Goal: Transaction & Acquisition: Purchase product/service

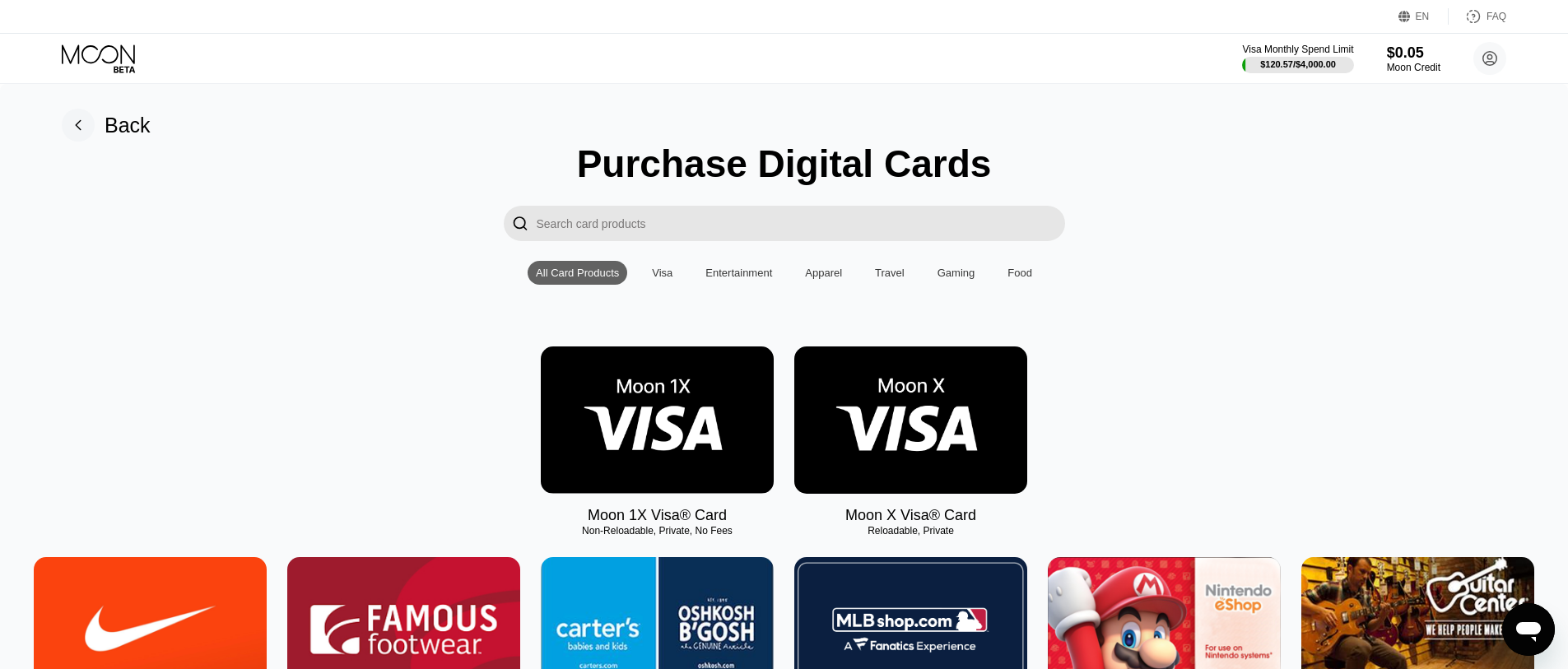
click at [664, 420] on img at bounding box center [656, 420] width 233 height 147
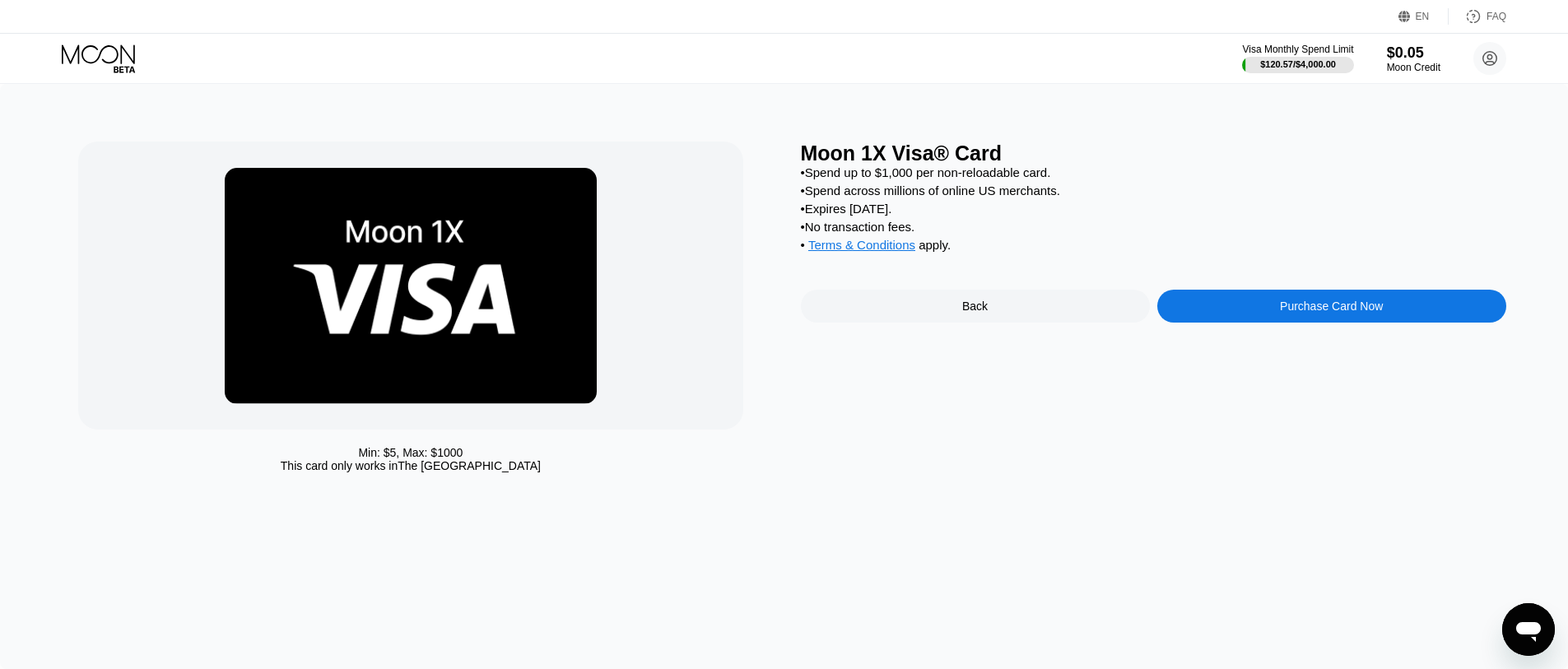
click at [1371, 309] on div "Purchase Card Now" at bounding box center [1331, 307] width 349 height 33
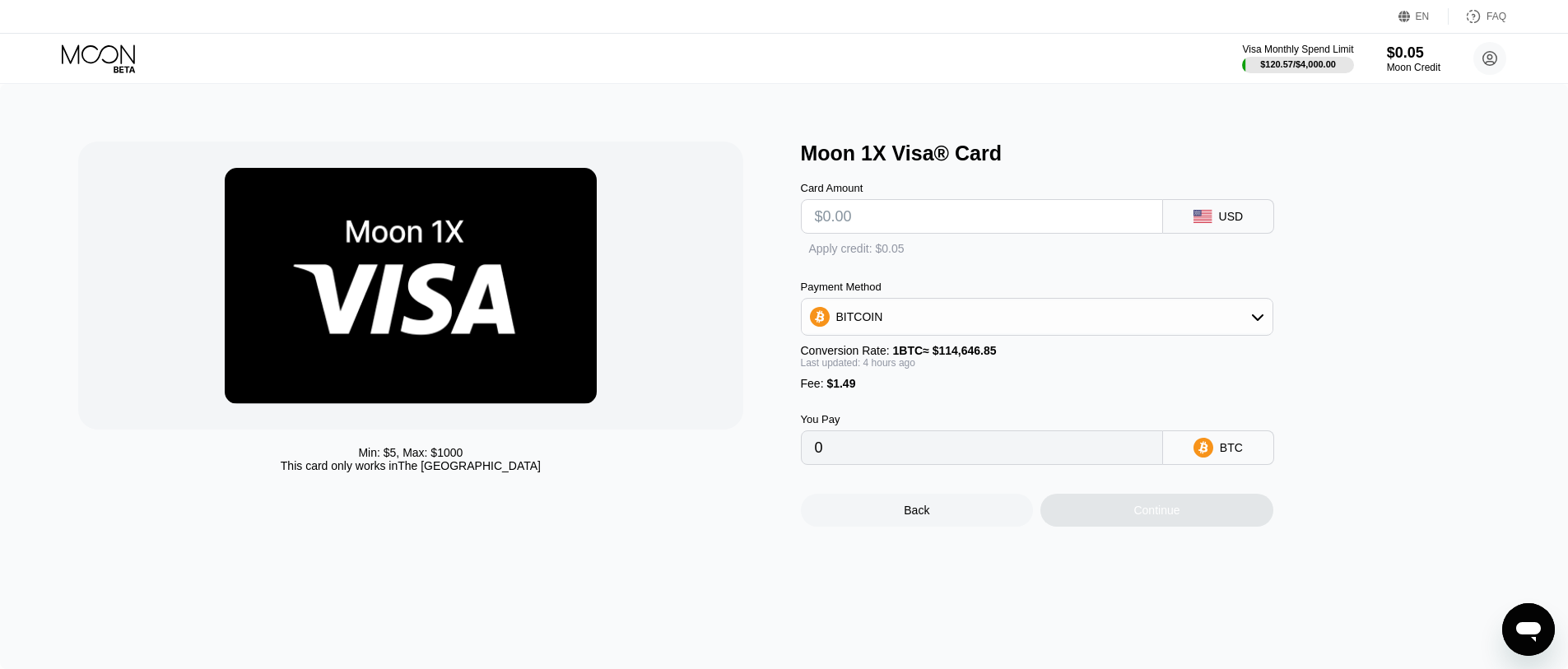
drag, startPoint x: 976, startPoint y: 234, endPoint x: 997, endPoint y: 181, distance: 57.0
click at [977, 231] on input "text" at bounding box center [981, 217] width 334 height 33
click at [1001, 177] on div "Card Amount USD" at bounding box center [1064, 199] width 527 height 69
click at [996, 206] on div at bounding box center [981, 216] width 363 height 34
click at [996, 209] on input "text" at bounding box center [981, 217] width 334 height 33
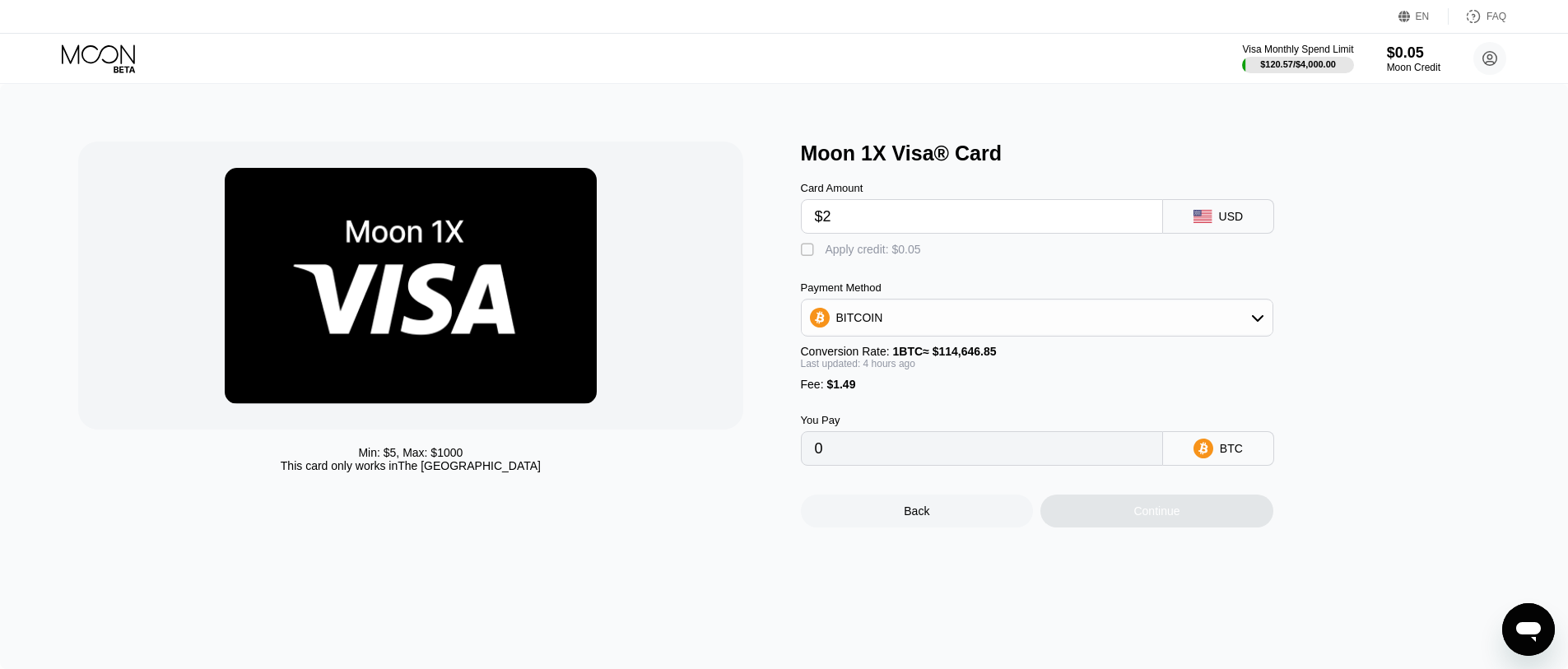
type input "$22"
type input "0.00020476"
type input "$22"
click at [961, 319] on div "BITCOIN" at bounding box center [1036, 318] width 471 height 33
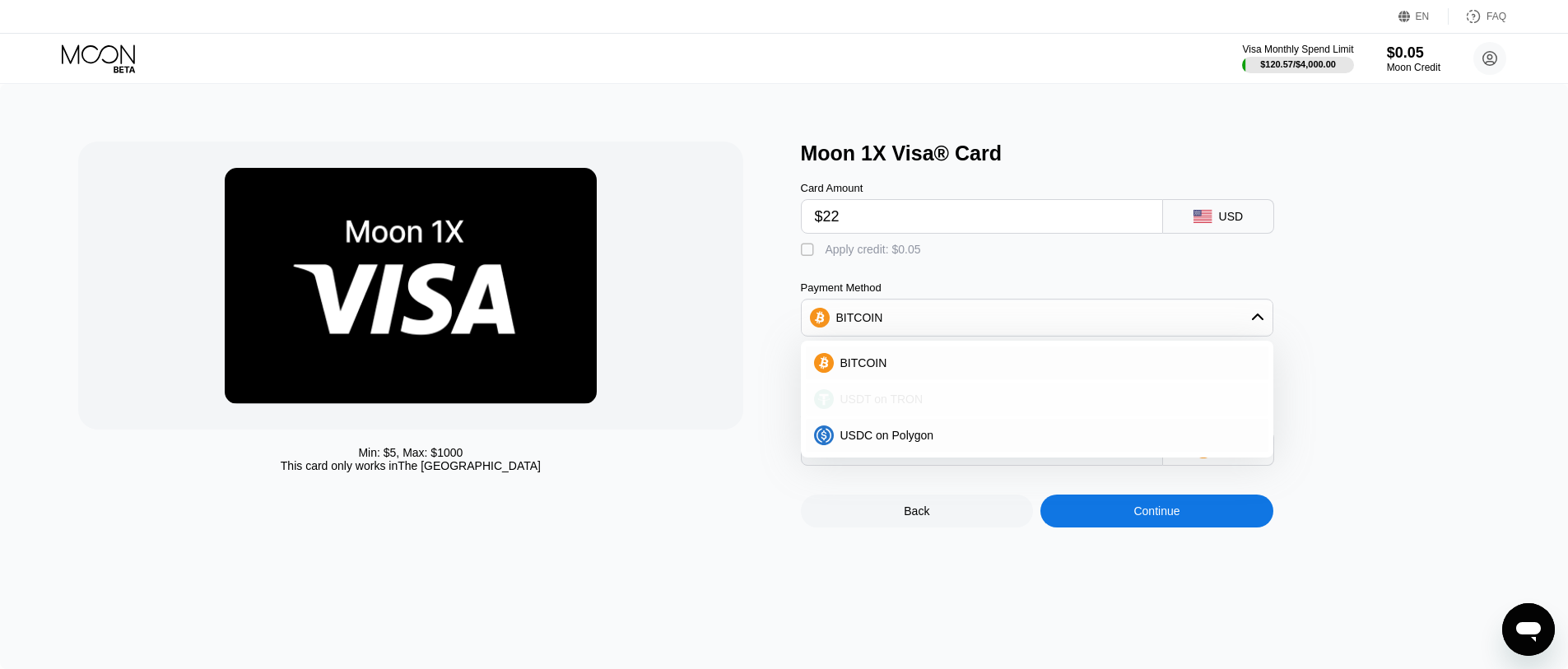
click at [940, 401] on div "USDT on TRON" at bounding box center [1046, 399] width 426 height 13
type input "23.73"
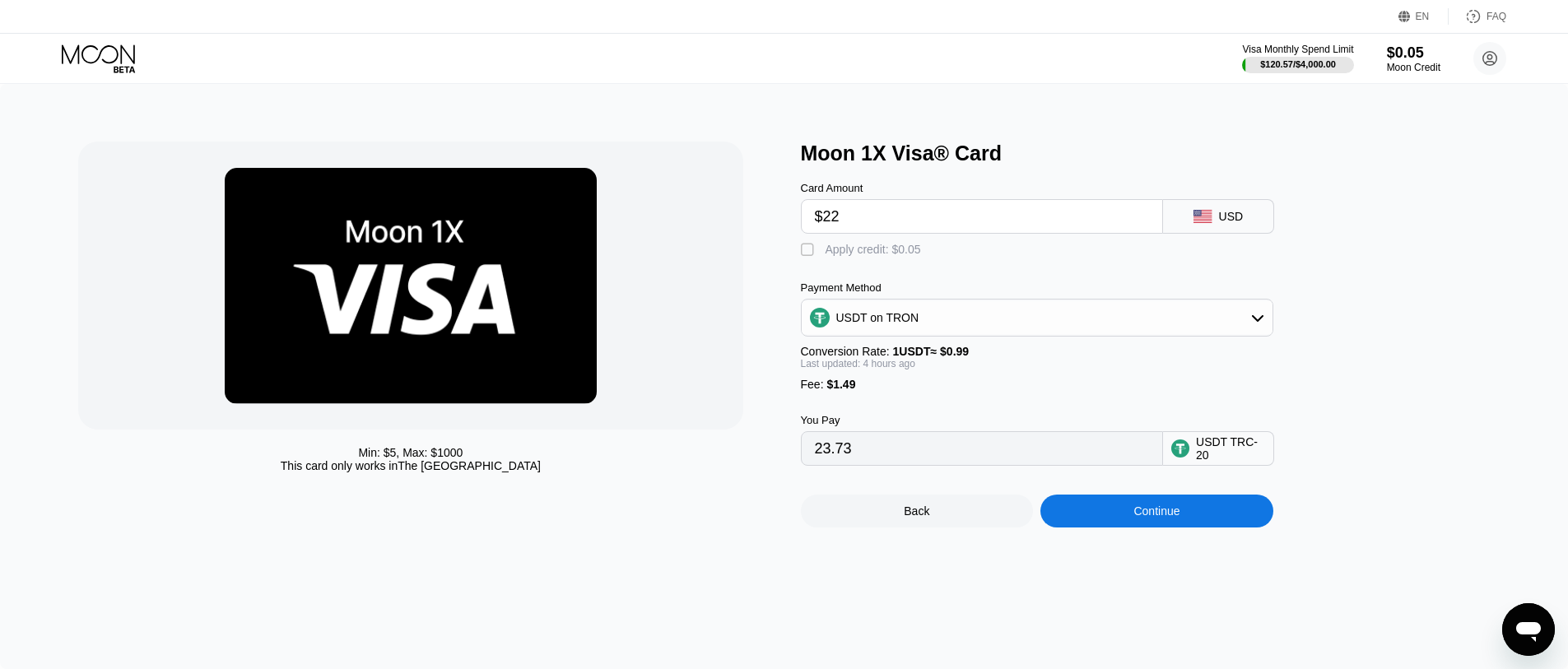
click at [1145, 518] on div "Continue" at bounding box center [1155, 510] width 46 height 13
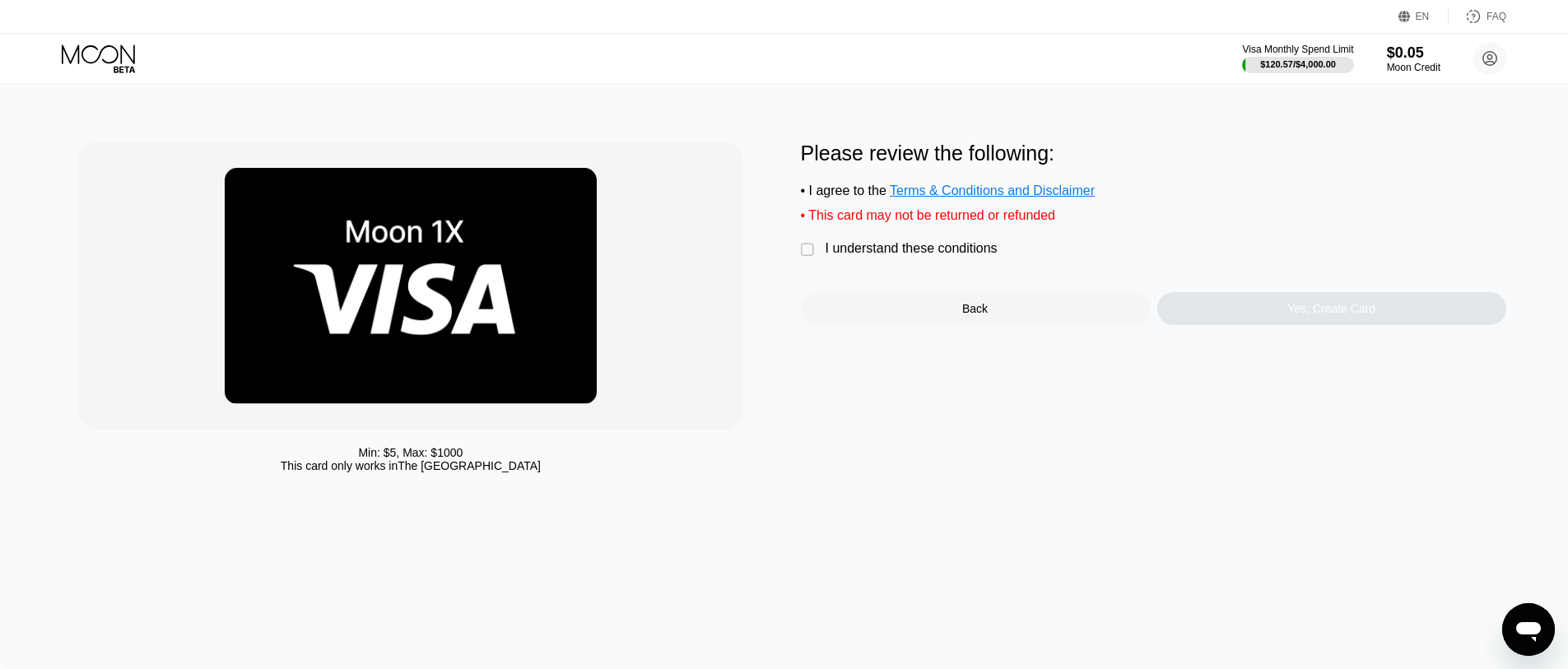
click at [816, 251] on div "" at bounding box center [809, 250] width 17 height 17
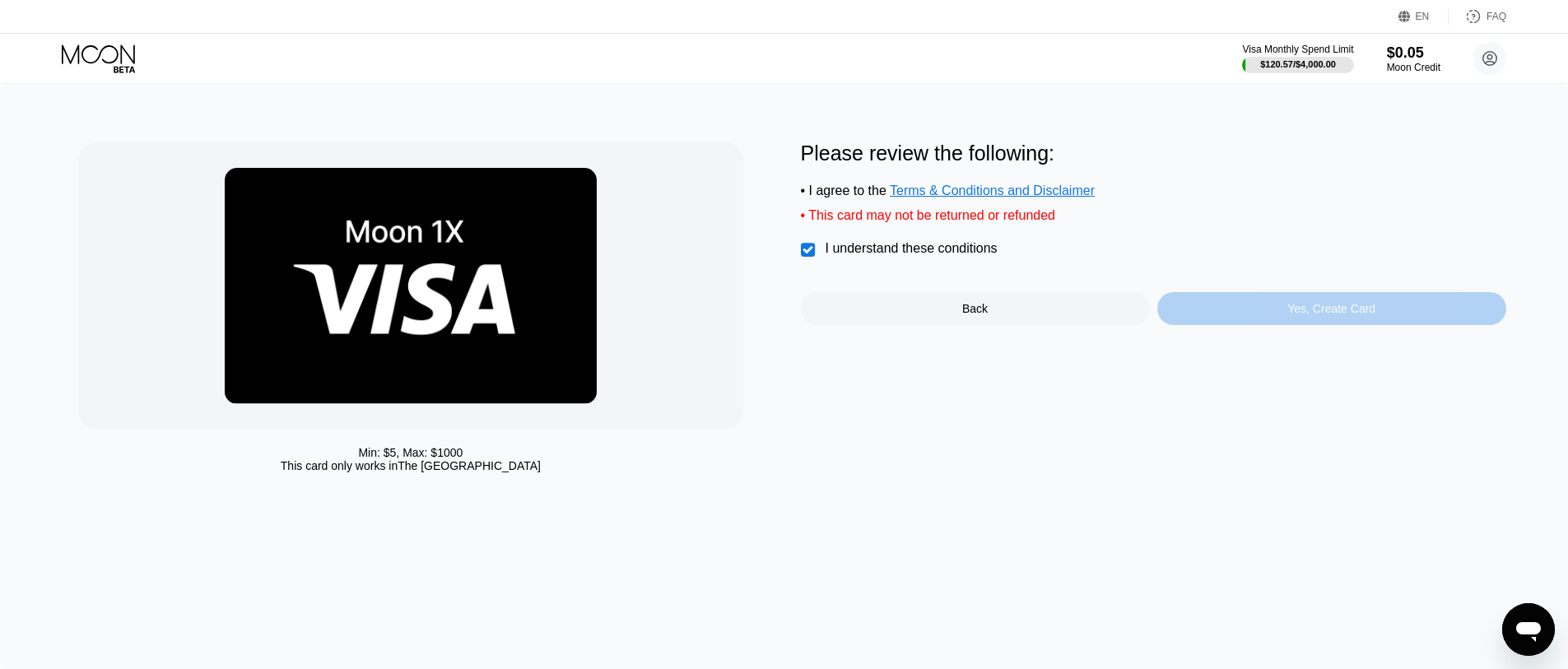
click at [1350, 315] on div "Yes, Create Card" at bounding box center [1331, 307] width 88 height 13
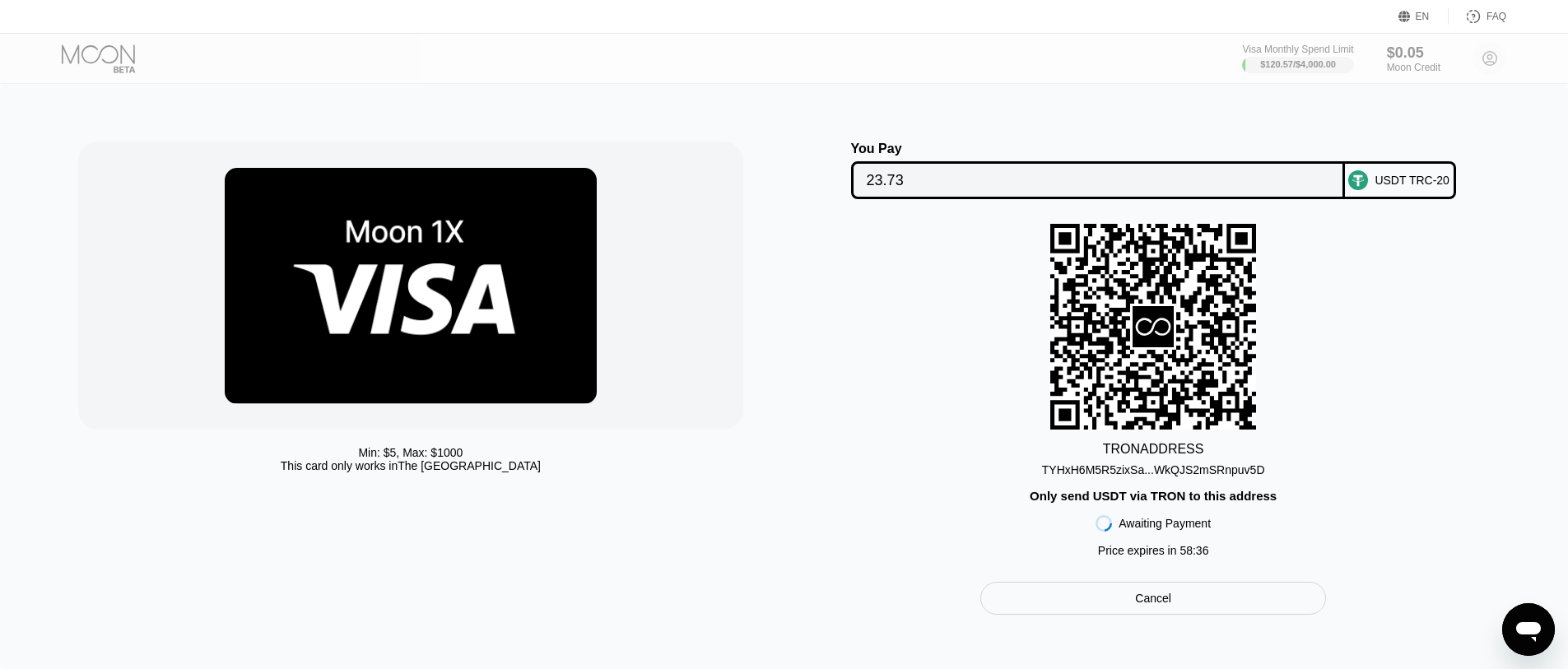
click at [924, 180] on input "23.73" at bounding box center [1097, 181] width 463 height 33
click at [1080, 474] on div "TYHxH6M5R5zixSa...WkQJS2mSRnpuv5D" at bounding box center [1152, 470] width 223 height 13
click at [1082, 476] on div "TYHxH6M5R5zixSa...WkQJS2mSRnpuv5D" at bounding box center [1152, 470] width 223 height 13
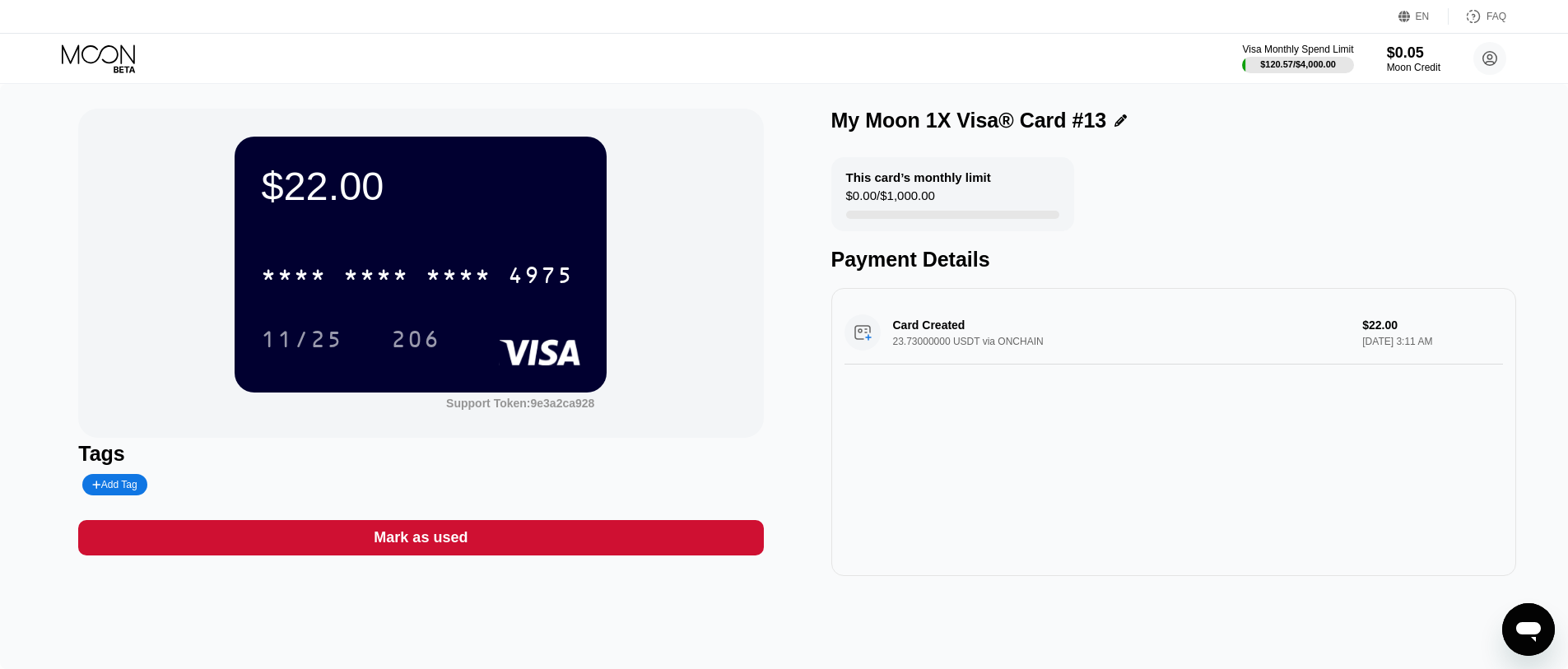
click at [973, 484] on div "Card Created 23.73000000 USDT via ONCHAIN $22.00 [DATE] 3:11 AM" at bounding box center [1173, 431] width 685 height 288
drag, startPoint x: 666, startPoint y: 175, endPoint x: 765, endPoint y: 154, distance: 101.2
click at [670, 175] on div "$22.00 * * * * * * * * * * * * 4975 11/25 206 Support Token: 9e3a2ca928" at bounding box center [420, 273] width 685 height 329
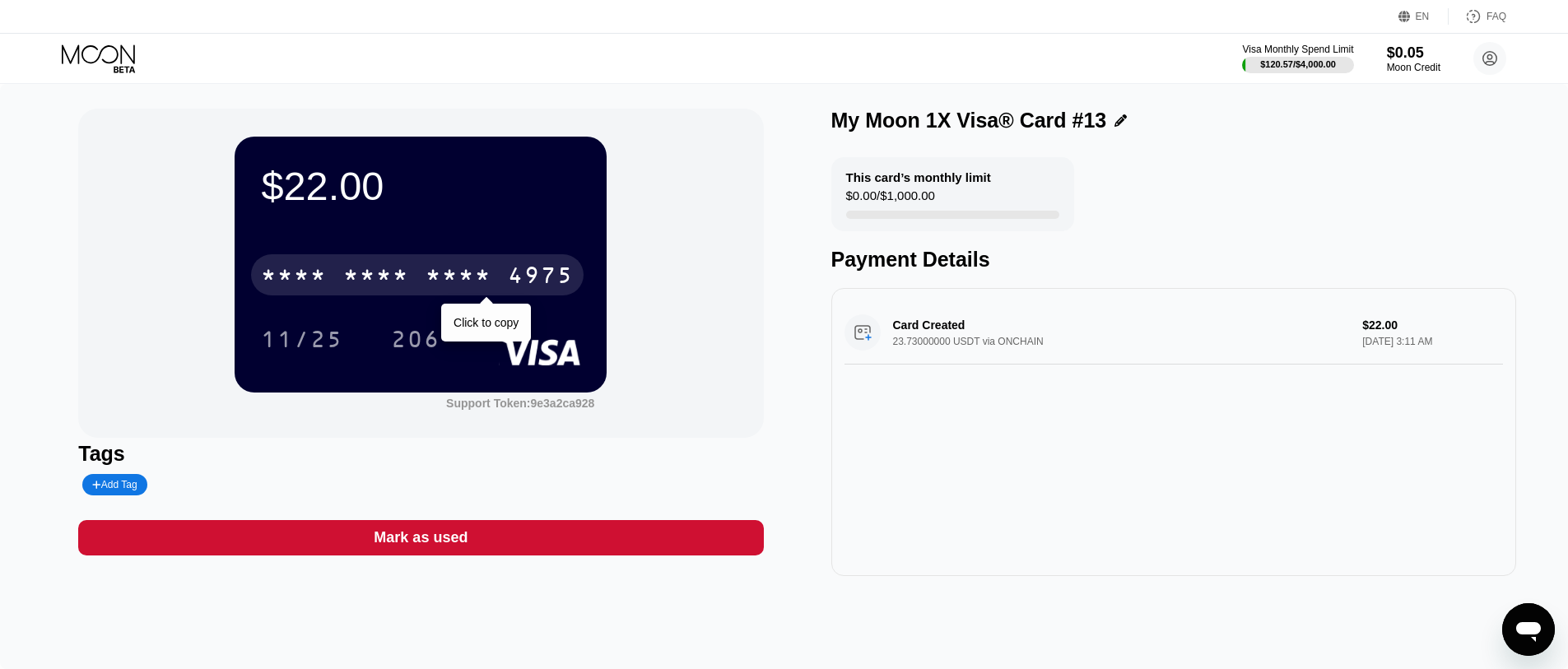
click at [363, 270] on div "* * * *" at bounding box center [375, 277] width 66 height 27
click at [508, 270] on div "4975" at bounding box center [540, 277] width 66 height 27
click at [401, 266] on div "* * * *" at bounding box center [375, 277] width 66 height 27
click at [401, 266] on div "6500" at bounding box center [375, 277] width 66 height 27
